Goal: Information Seeking & Learning: Compare options

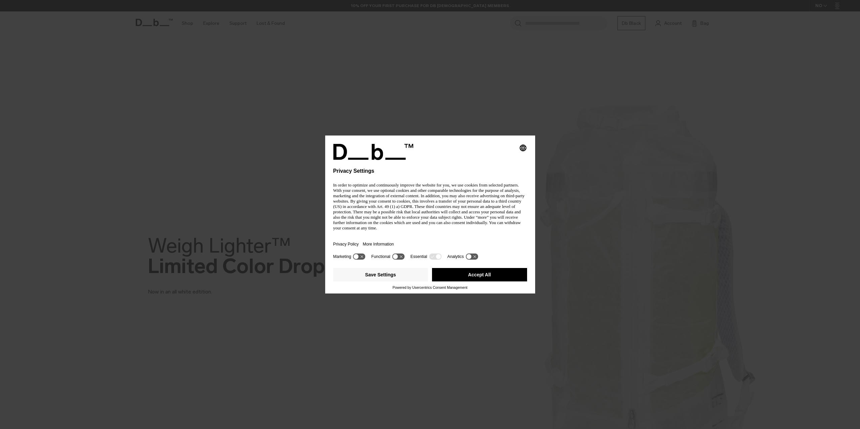
click at [424, 237] on div "Privacy Policy More Information" at bounding box center [430, 244] width 194 height 15
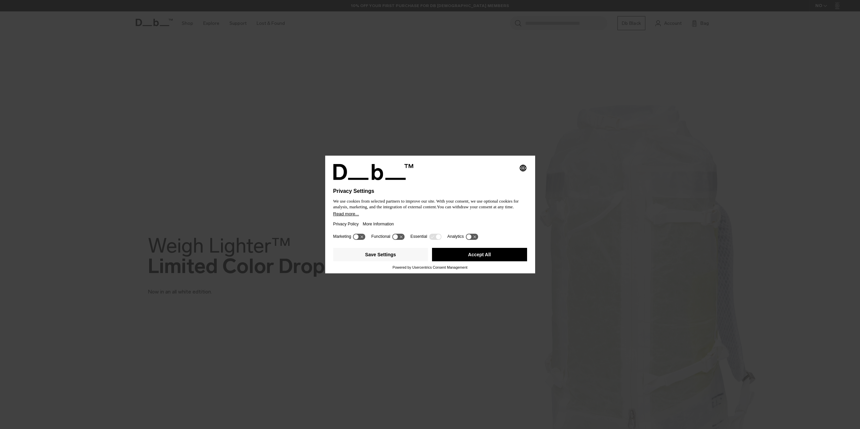
click at [481, 254] on button "Accept All" at bounding box center [479, 254] width 95 height 13
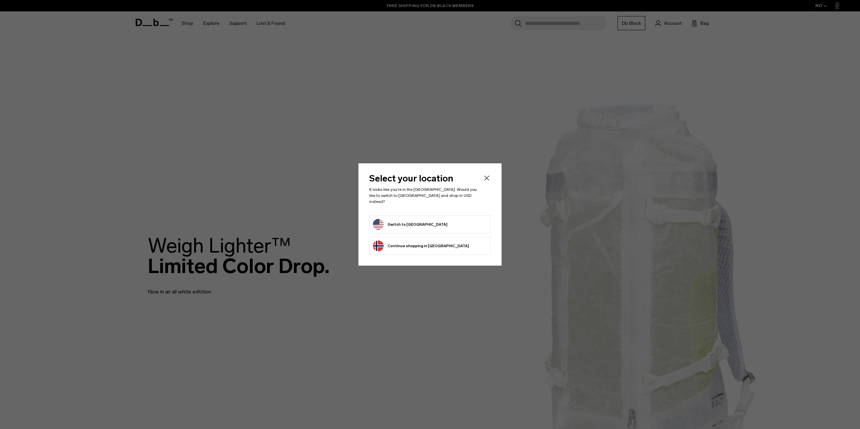
click at [428, 222] on form "Switch to United States" at bounding box center [430, 224] width 114 height 11
click at [410, 221] on button "Switch to United States" at bounding box center [410, 224] width 75 height 11
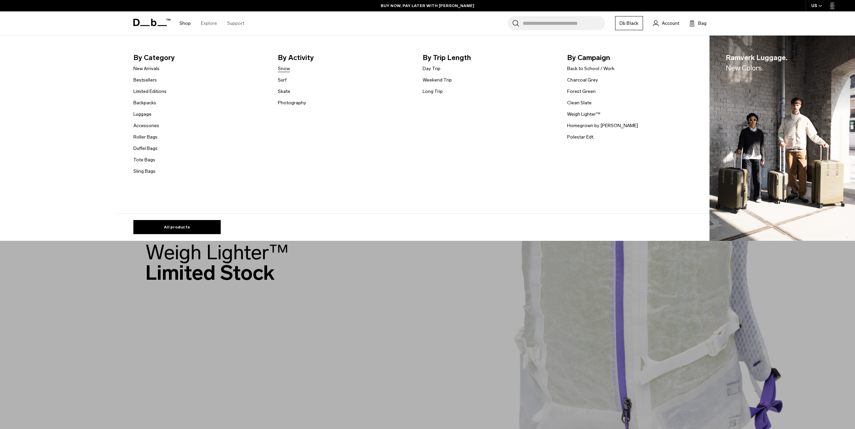
click at [286, 69] on link "Snow" at bounding box center [284, 68] width 12 height 7
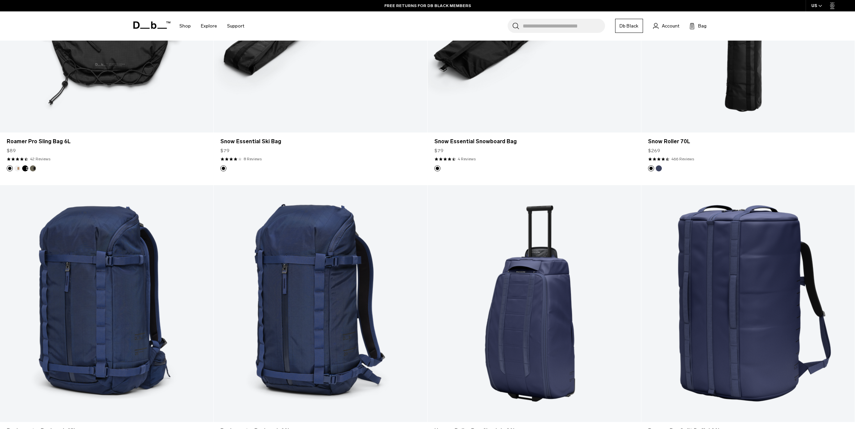
scroll to position [1075, 0]
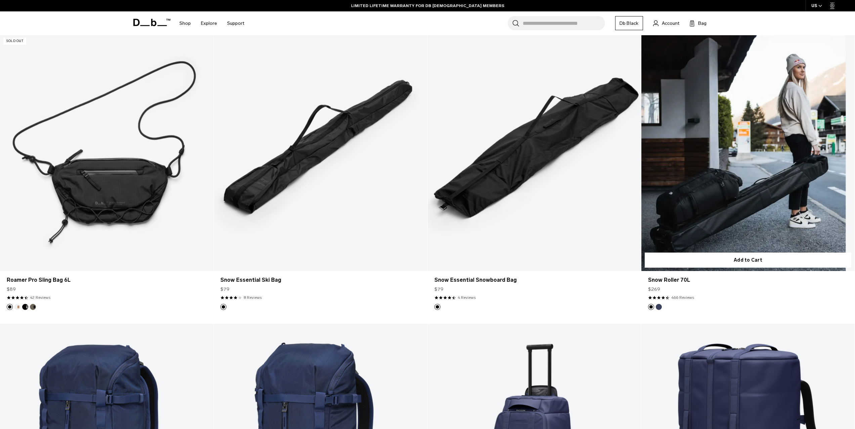
click at [747, 203] on link "Snow Roller 70L" at bounding box center [747, 152] width 213 height 237
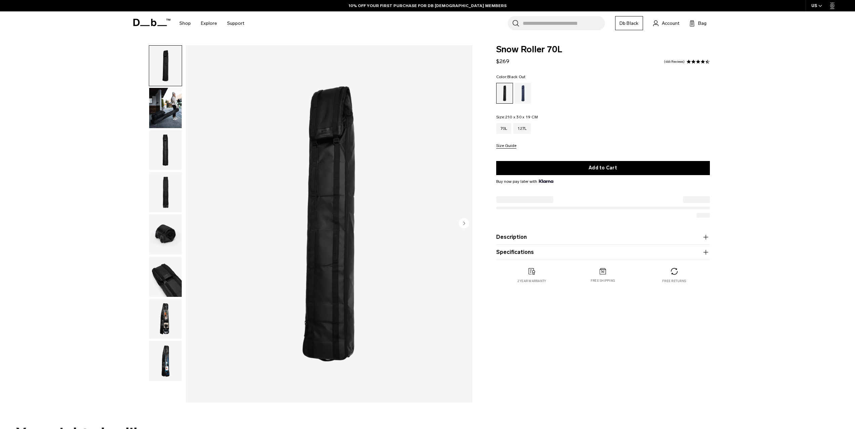
click at [164, 108] on img "button" at bounding box center [165, 108] width 33 height 40
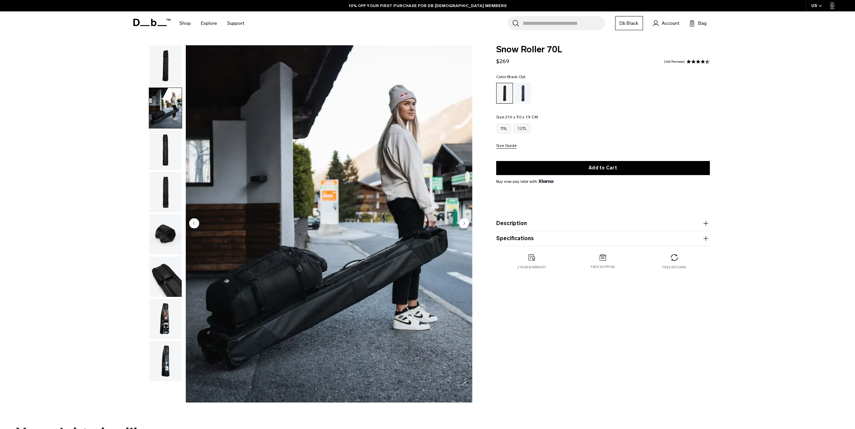
click at [166, 149] on img "button" at bounding box center [165, 150] width 33 height 40
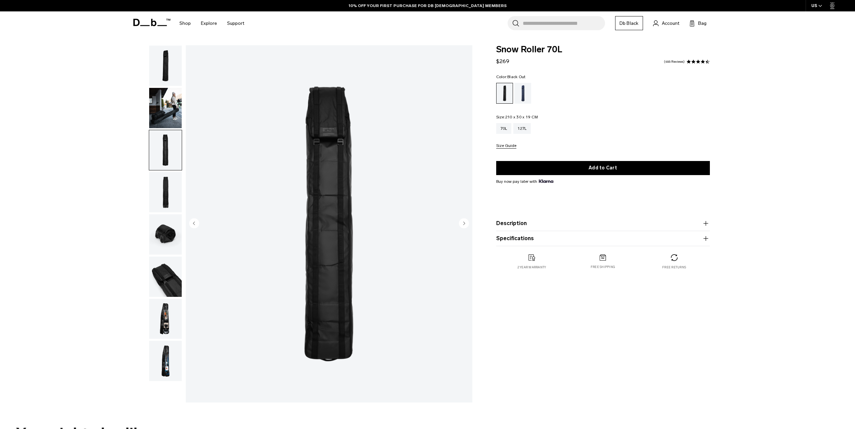
click at [161, 193] on img "button" at bounding box center [165, 192] width 33 height 40
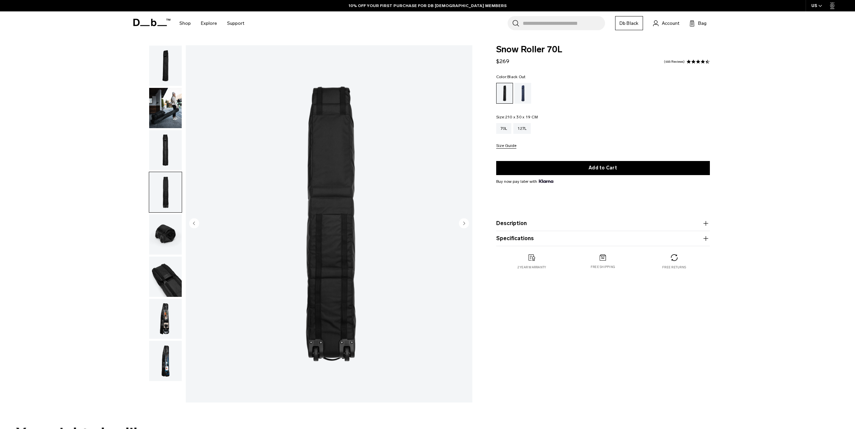
click at [172, 236] on img "button" at bounding box center [165, 235] width 33 height 40
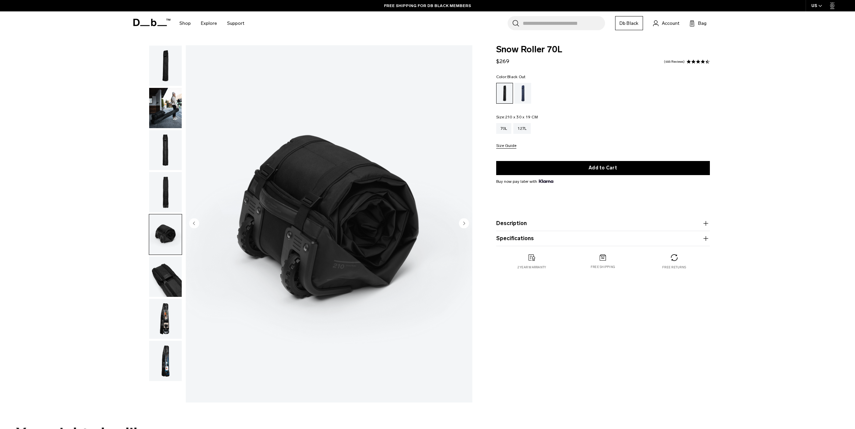
click at [169, 279] on img "button" at bounding box center [165, 277] width 33 height 40
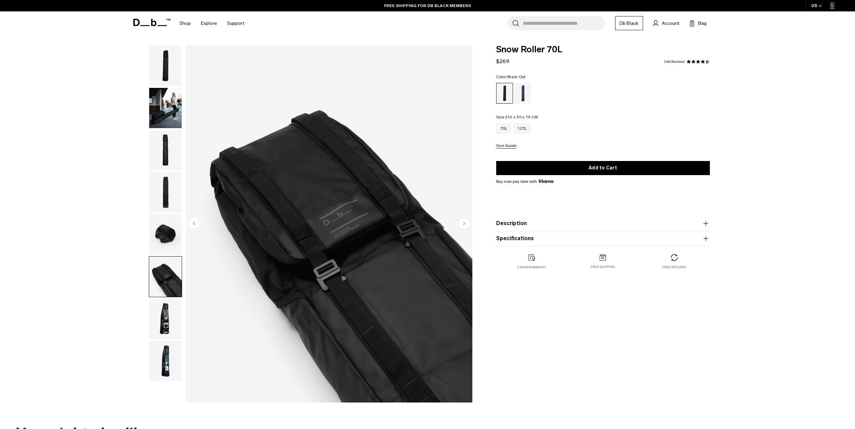
click at [165, 311] on img "button" at bounding box center [165, 319] width 33 height 40
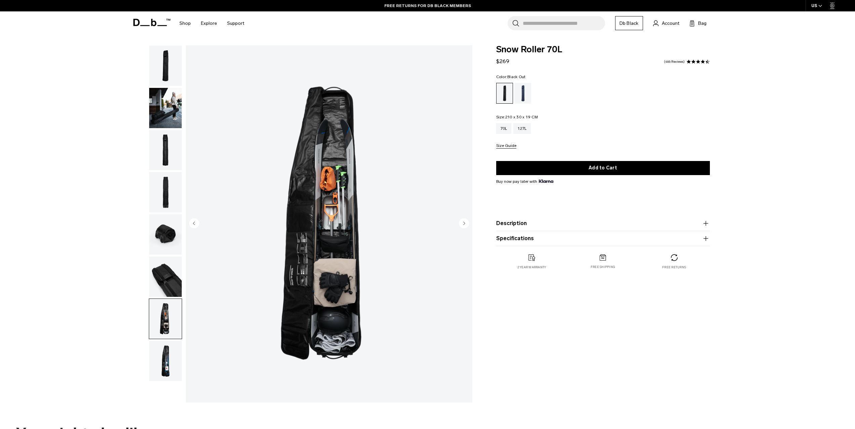
click at [167, 354] on img "button" at bounding box center [165, 361] width 33 height 40
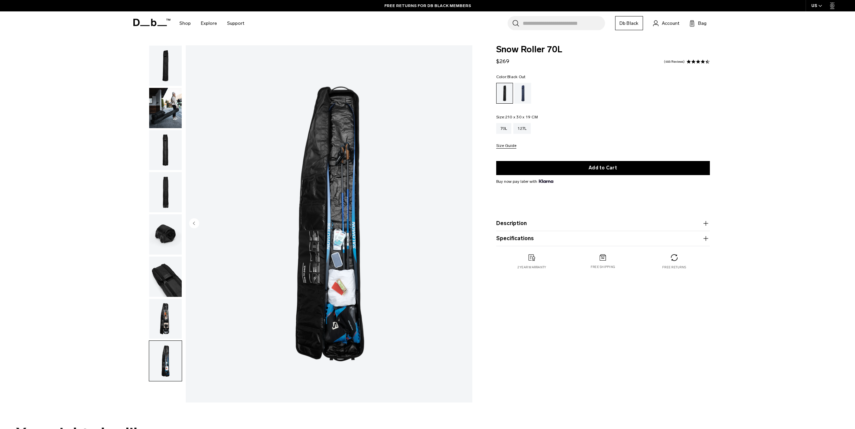
click at [168, 329] on img "button" at bounding box center [165, 319] width 33 height 40
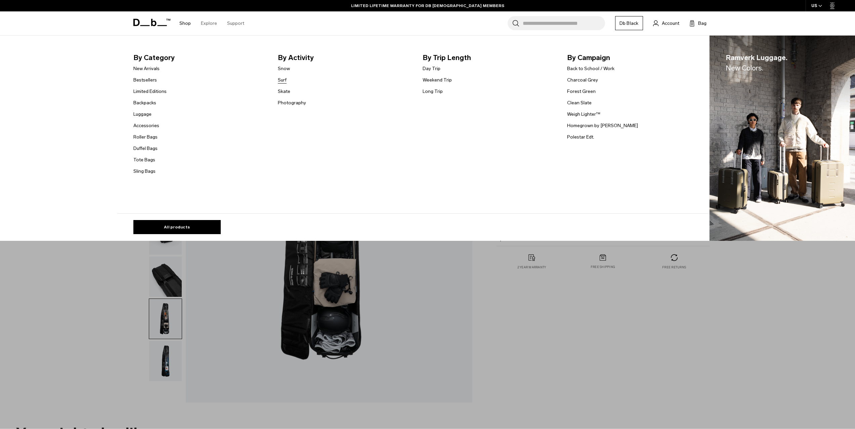
click at [285, 82] on link "Surf" at bounding box center [282, 80] width 9 height 7
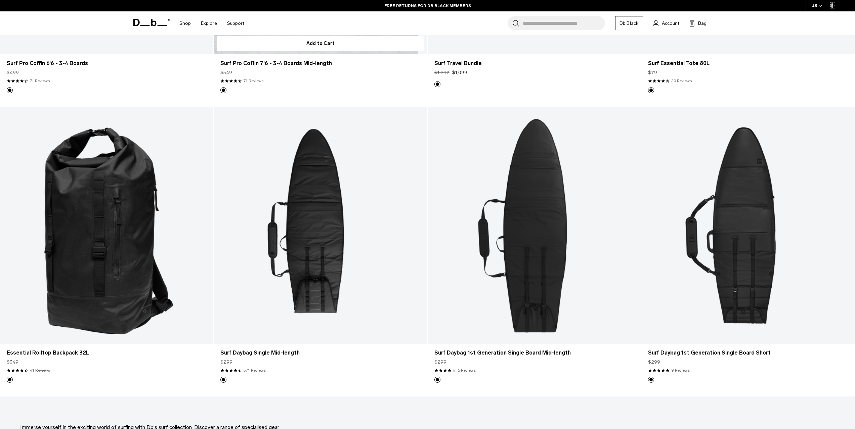
scroll to position [403, 0]
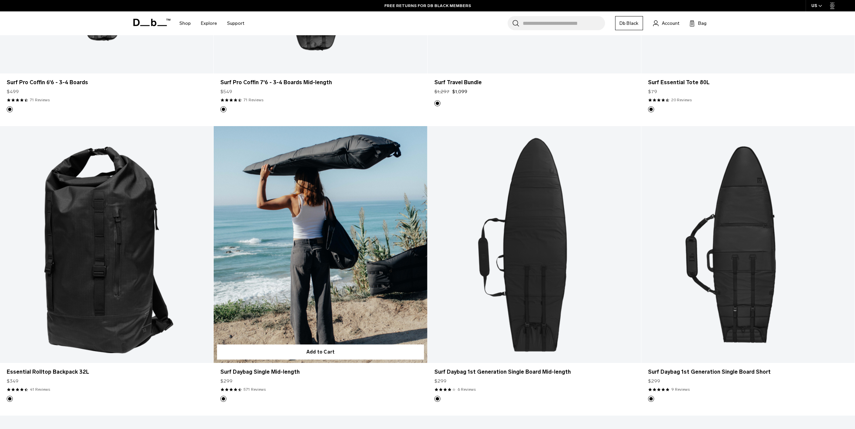
click at [330, 282] on link "Surf Daybag Single Mid-length" at bounding box center [320, 244] width 213 height 237
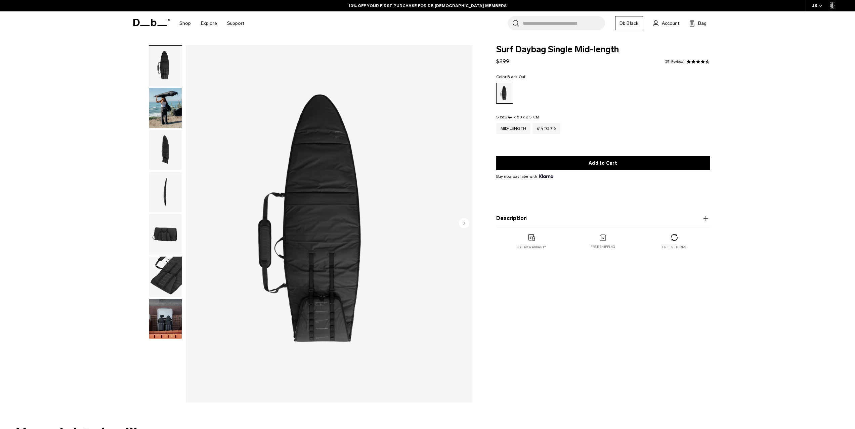
click at [170, 322] on img "button" at bounding box center [165, 319] width 33 height 40
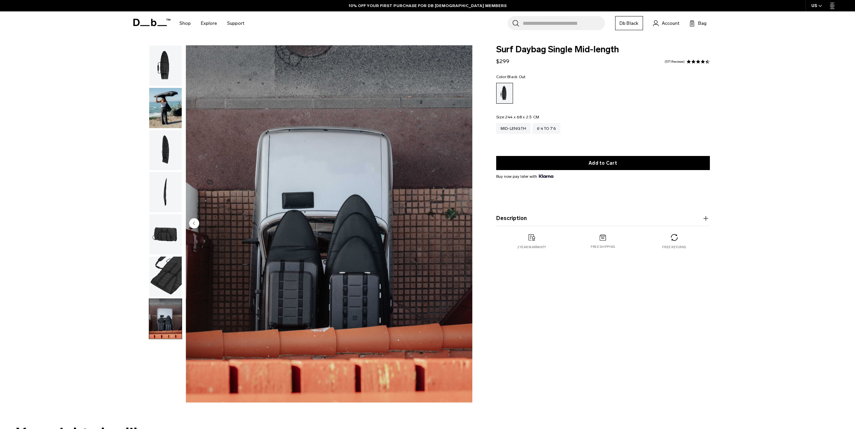
click at [168, 275] on img "button" at bounding box center [165, 277] width 33 height 40
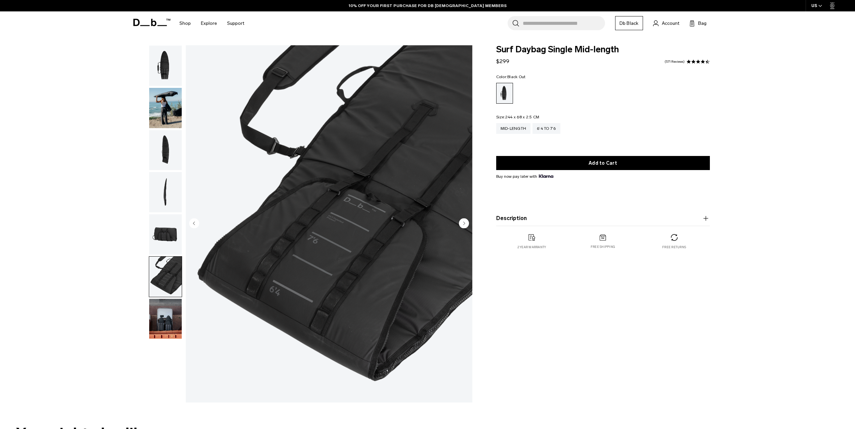
click at [168, 195] on img "button" at bounding box center [165, 192] width 33 height 40
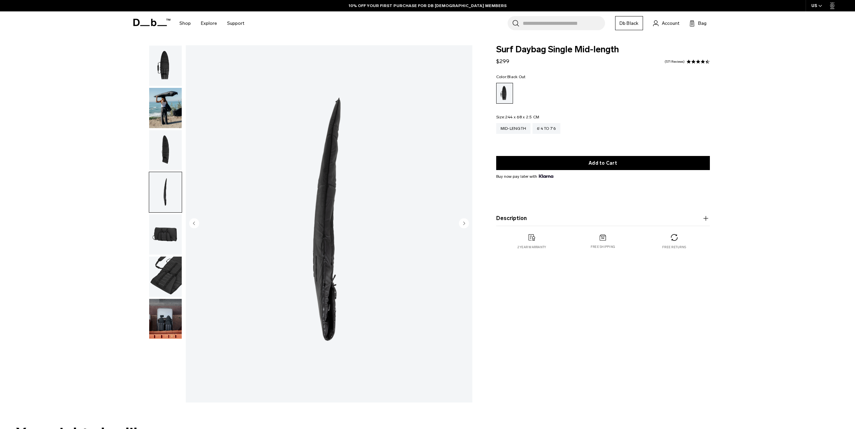
click at [167, 156] on img "button" at bounding box center [165, 150] width 33 height 40
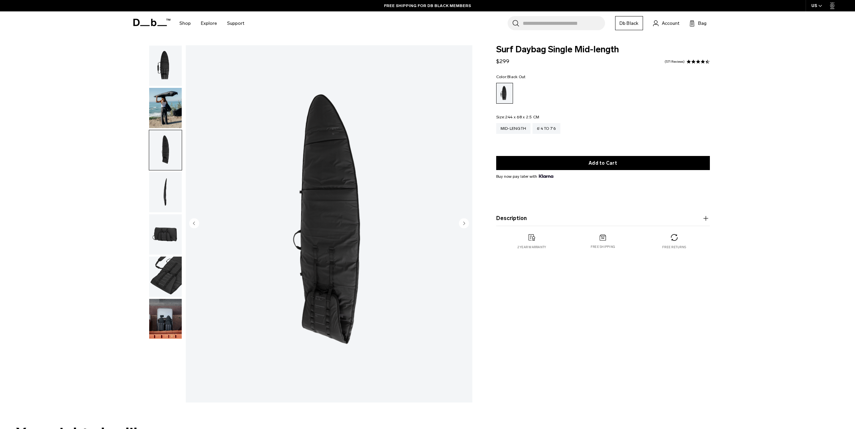
click at [169, 104] on img "button" at bounding box center [165, 108] width 33 height 40
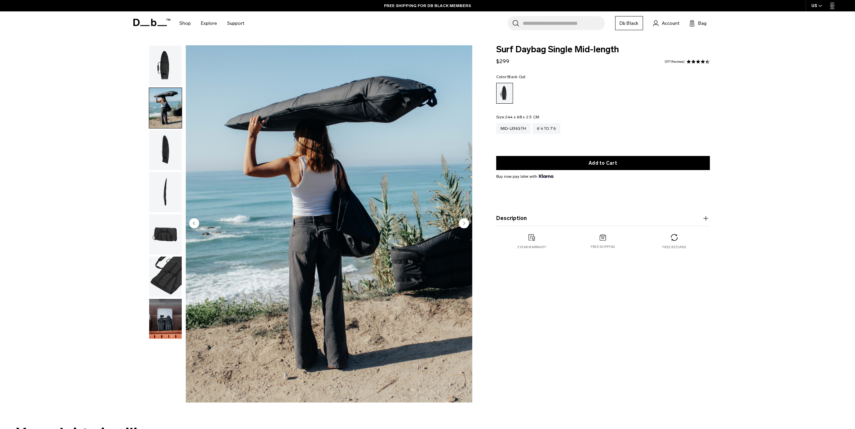
click at [168, 69] on img "button" at bounding box center [165, 66] width 33 height 40
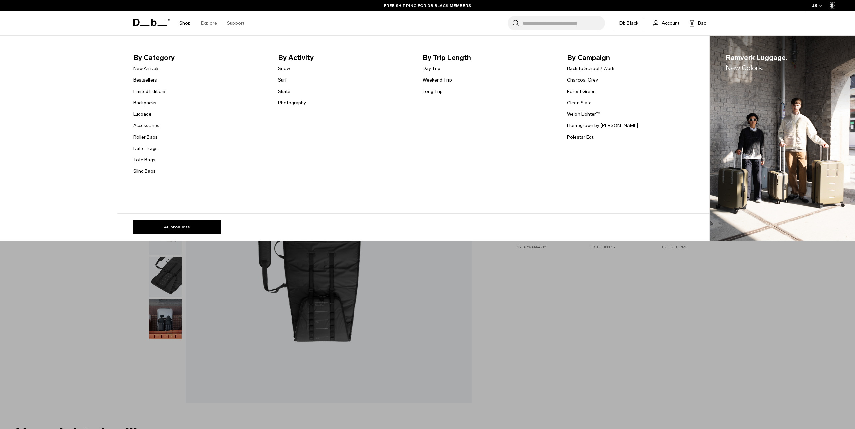
click at [288, 70] on link "Snow" at bounding box center [284, 68] width 12 height 7
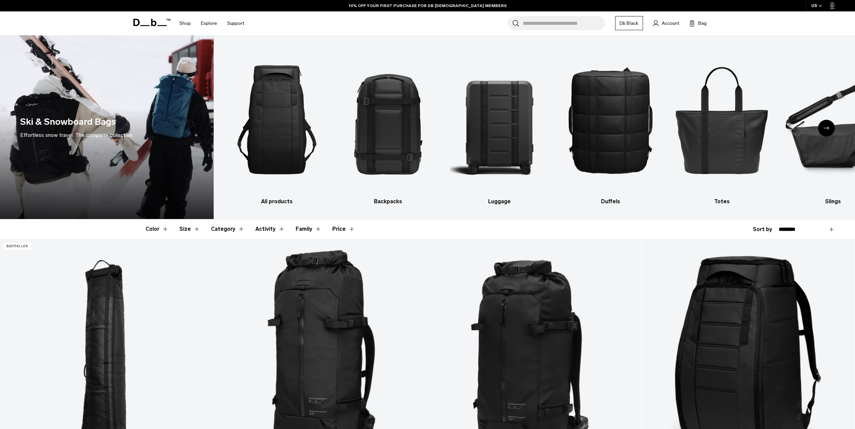
click at [238, 229] on button "Category" at bounding box center [228, 229] width 34 height 19
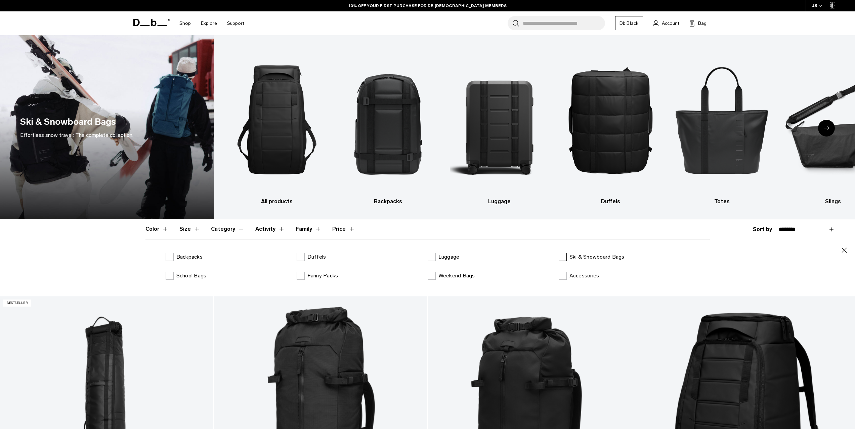
click at [563, 256] on label "Ski & Snowboard Bags" at bounding box center [591, 257] width 66 height 8
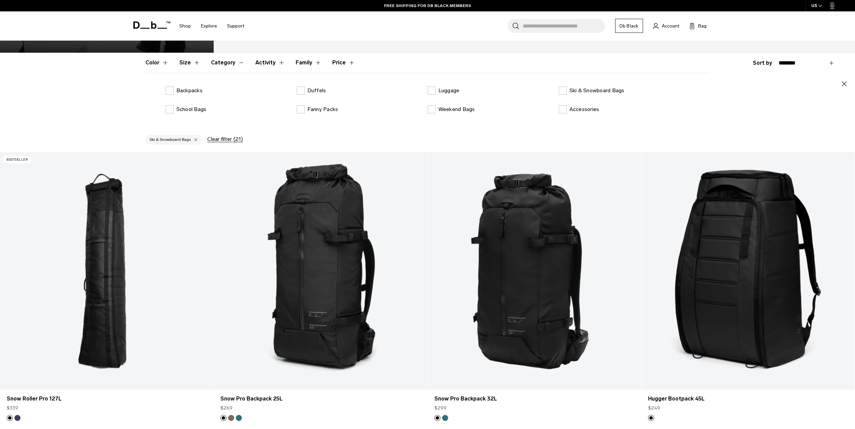
scroll to position [235, 0]
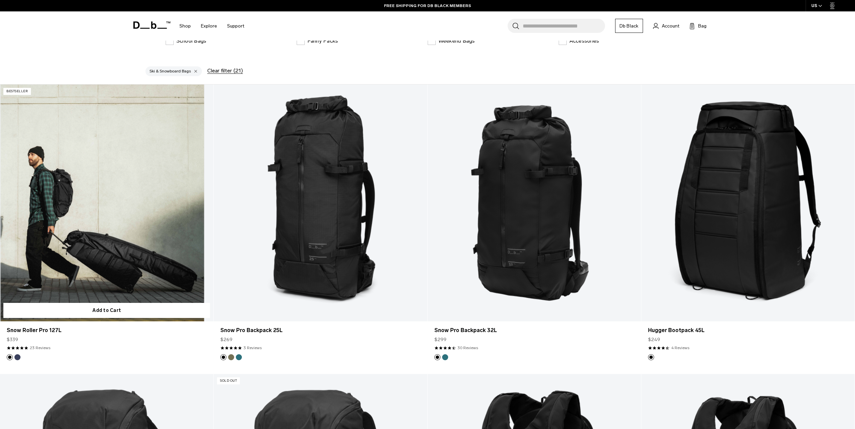
click at [128, 223] on link "Snow Roller Pro 127L" at bounding box center [106, 203] width 213 height 237
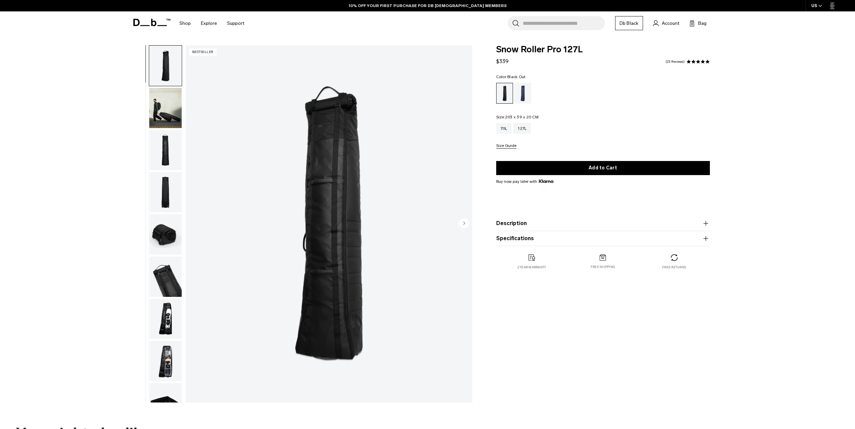
click at [170, 322] on img "button" at bounding box center [165, 319] width 33 height 40
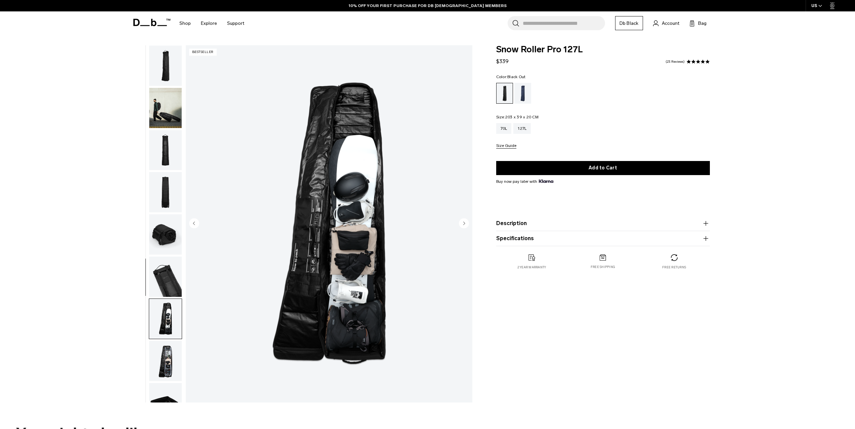
scroll to position [63, 0]
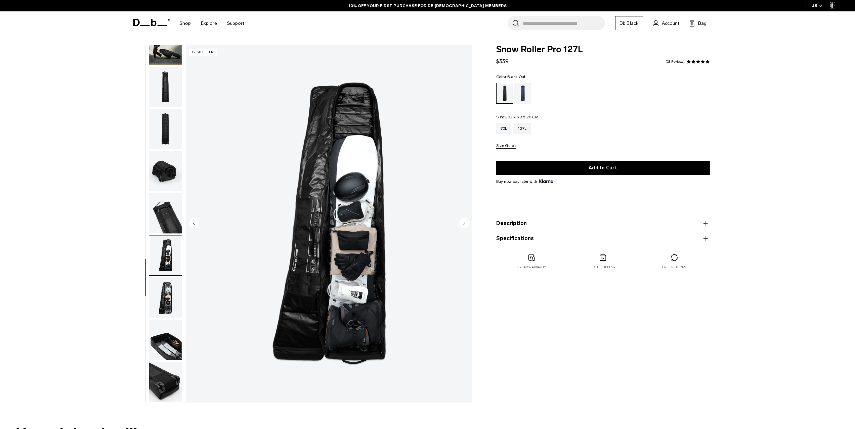
click at [167, 359] on img "button" at bounding box center [165, 340] width 33 height 40
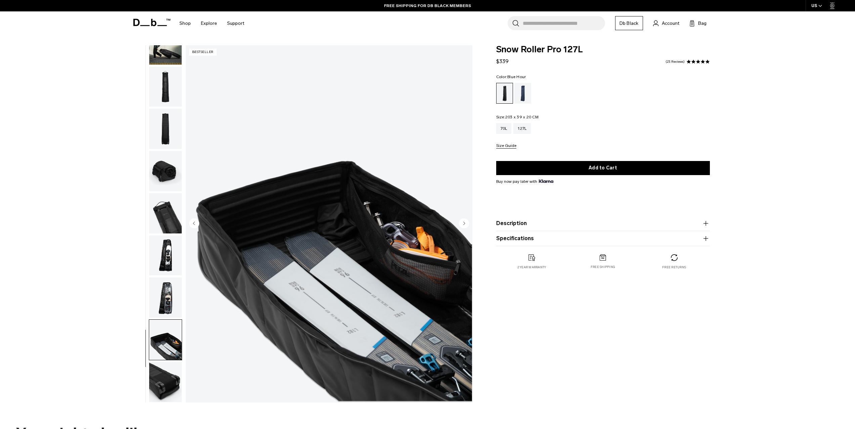
click at [521, 99] on div "Blue Hour" at bounding box center [522, 93] width 17 height 21
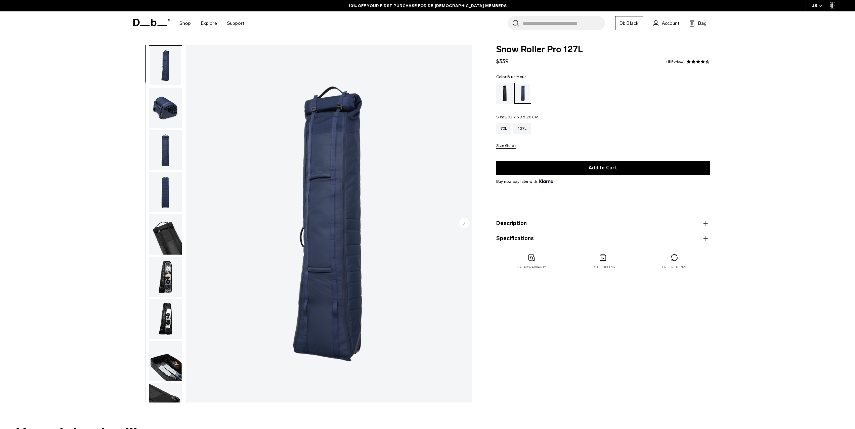
click at [543, 239] on button "Specifications" at bounding box center [603, 239] width 214 height 8
click at [165, 285] on img "button" at bounding box center [165, 277] width 33 height 40
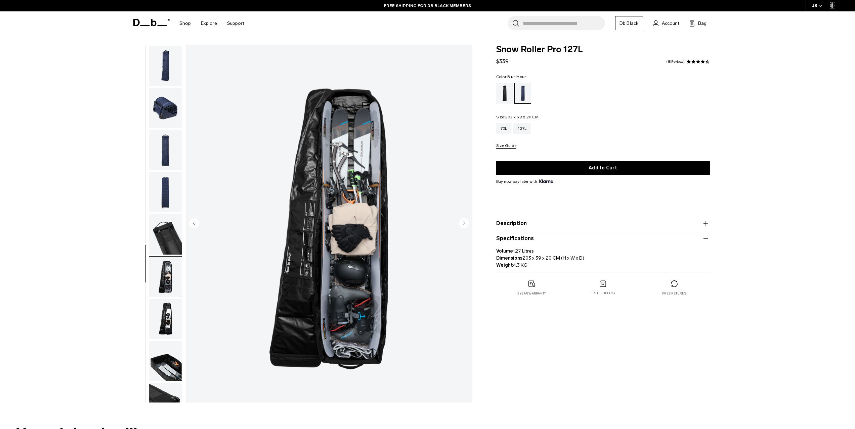
scroll to position [21, 0]
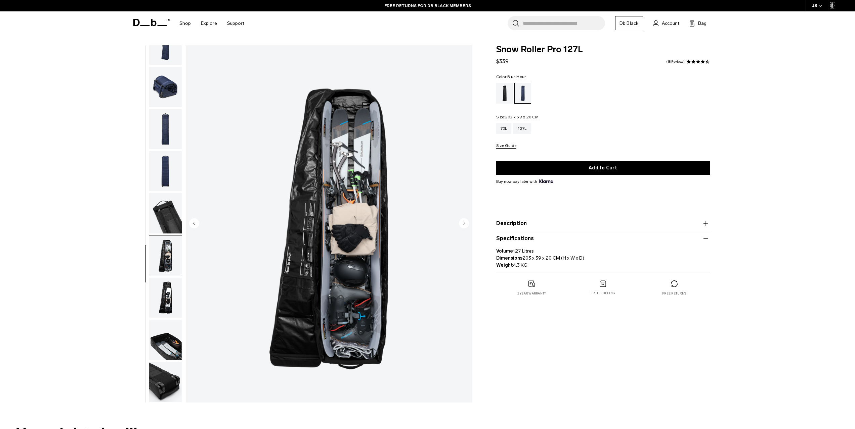
click at [173, 290] on img "button" at bounding box center [165, 298] width 33 height 40
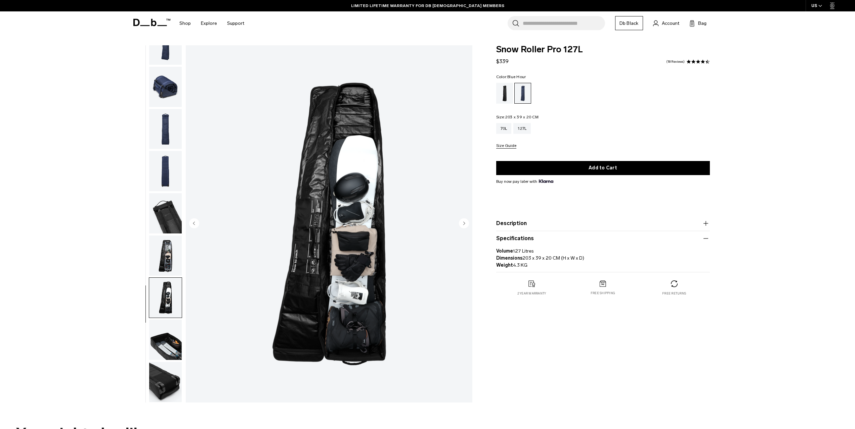
click at [173, 345] on img "button" at bounding box center [165, 340] width 33 height 40
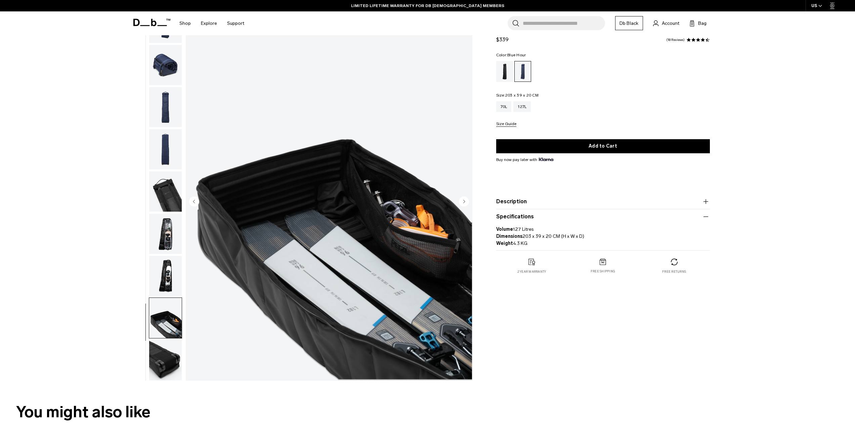
scroll to position [34, 0]
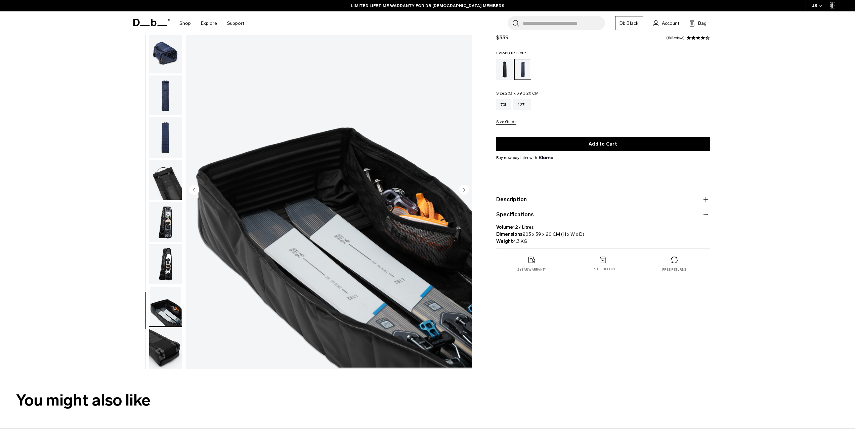
click at [171, 351] on img "button" at bounding box center [165, 349] width 33 height 40
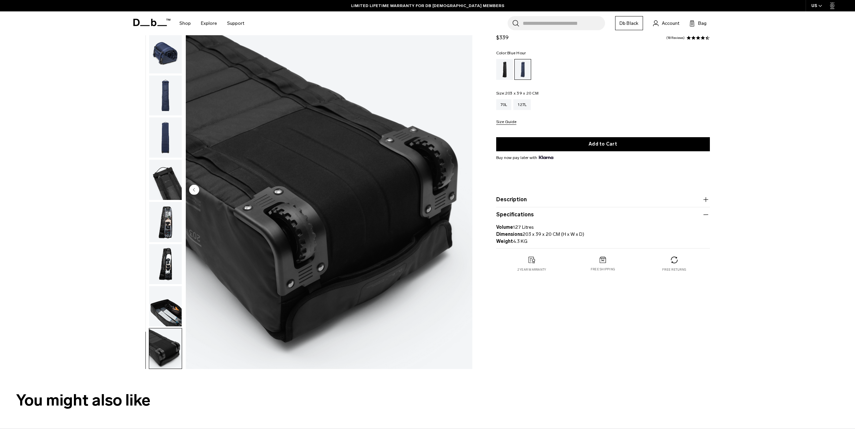
scroll to position [0, 0]
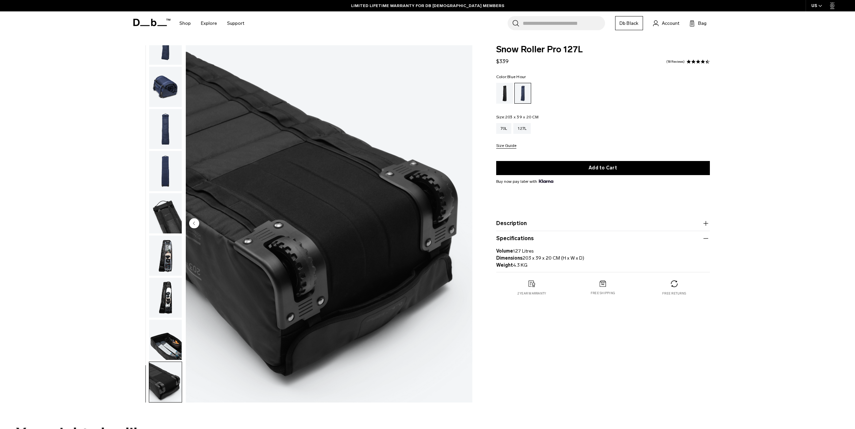
click at [167, 134] on img "button" at bounding box center [165, 129] width 33 height 40
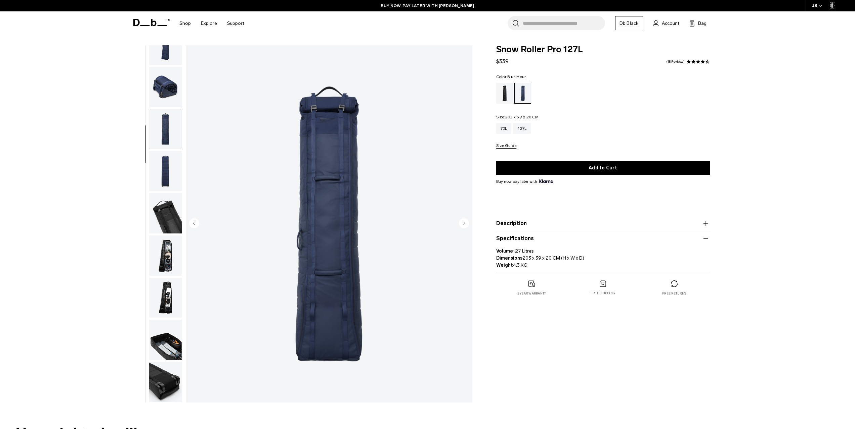
click at [166, 168] on img "button" at bounding box center [165, 171] width 33 height 40
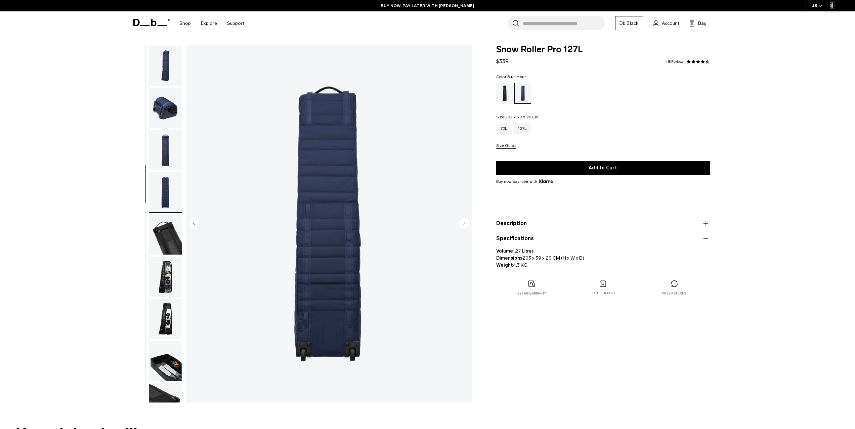
click at [176, 72] on img "button" at bounding box center [165, 66] width 33 height 40
